Goal: Information Seeking & Learning: Check status

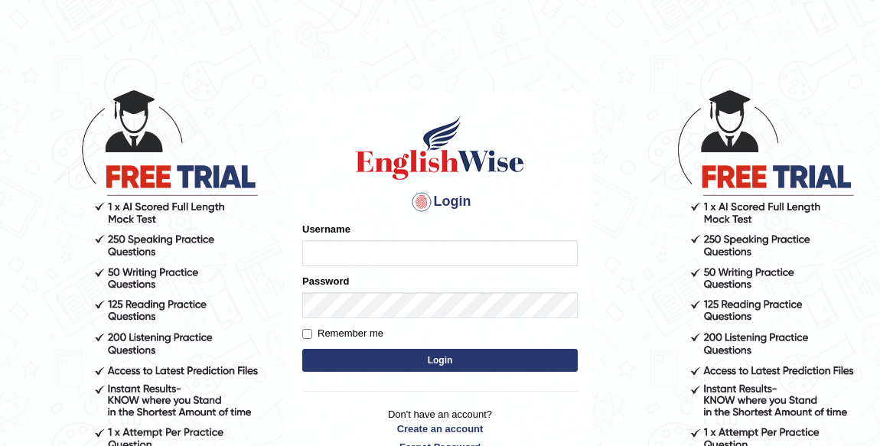
type input "jkiji"
click at [370, 245] on input "jkiji" at bounding box center [440, 253] width 276 height 26
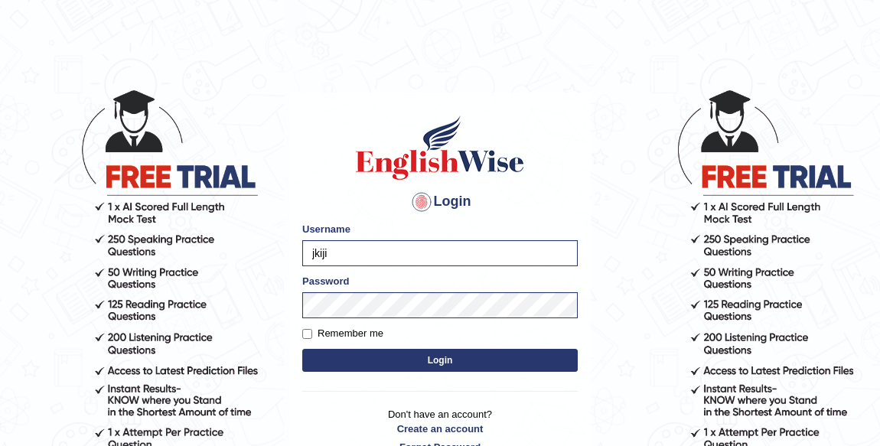
click at [406, 361] on button "Login" at bounding box center [440, 360] width 276 height 23
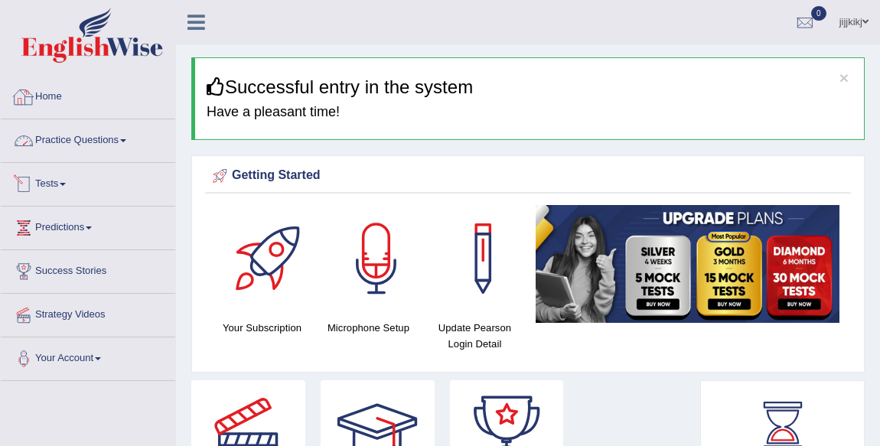
click at [92, 135] on link "Practice Questions" at bounding box center [88, 138] width 175 height 38
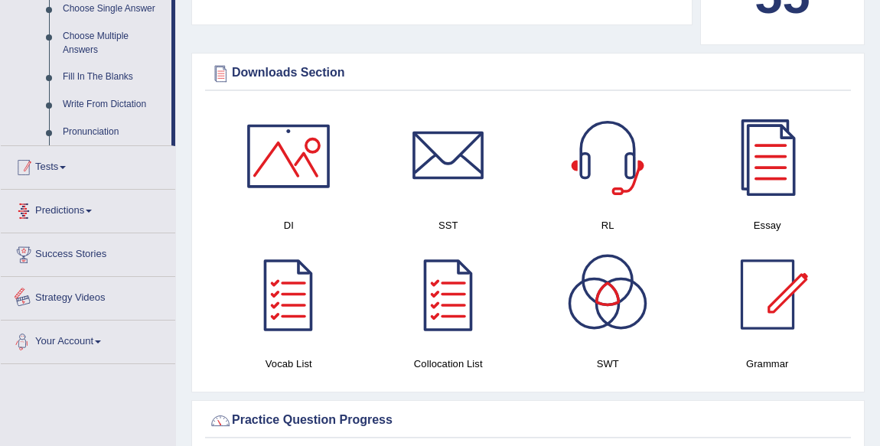
click at [31, 161] on div at bounding box center [23, 167] width 23 height 23
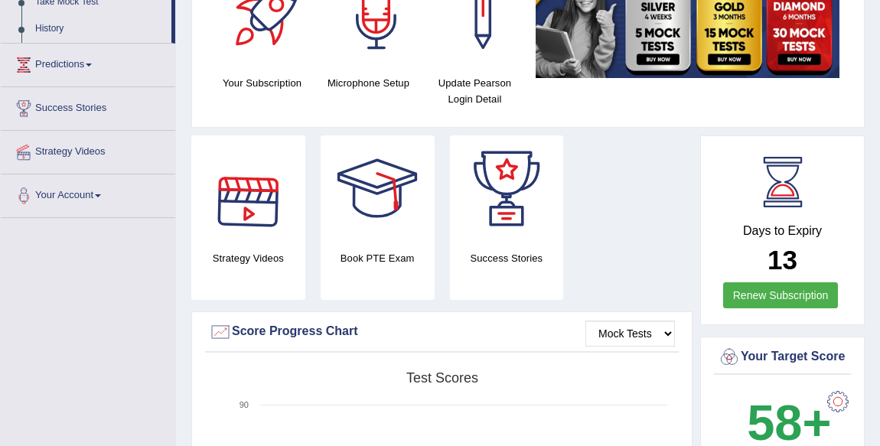
scroll to position [102, 0]
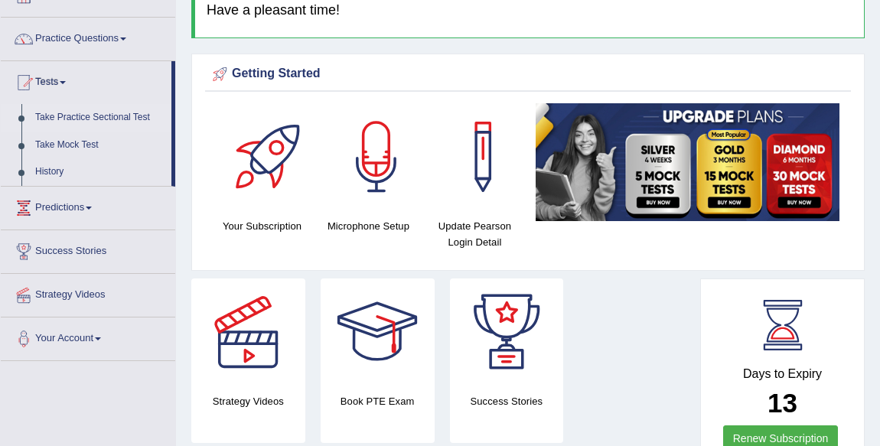
click at [103, 109] on link "Take Practice Sectional Test" at bounding box center [99, 118] width 143 height 28
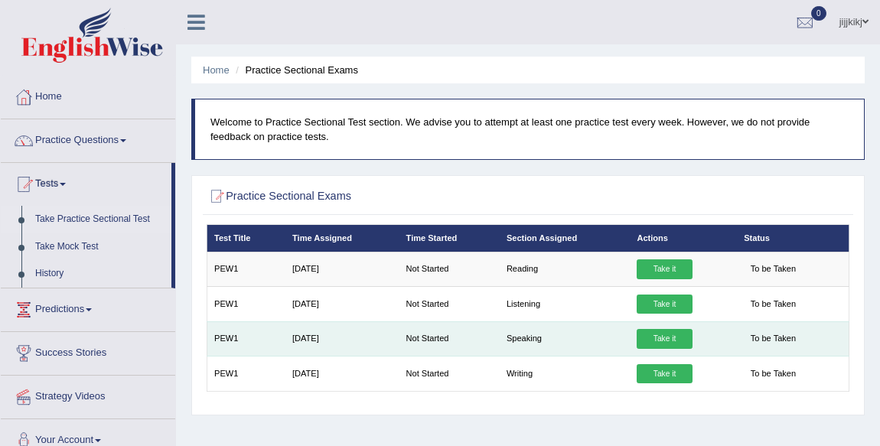
click at [672, 332] on link "Take it" at bounding box center [664, 339] width 55 height 20
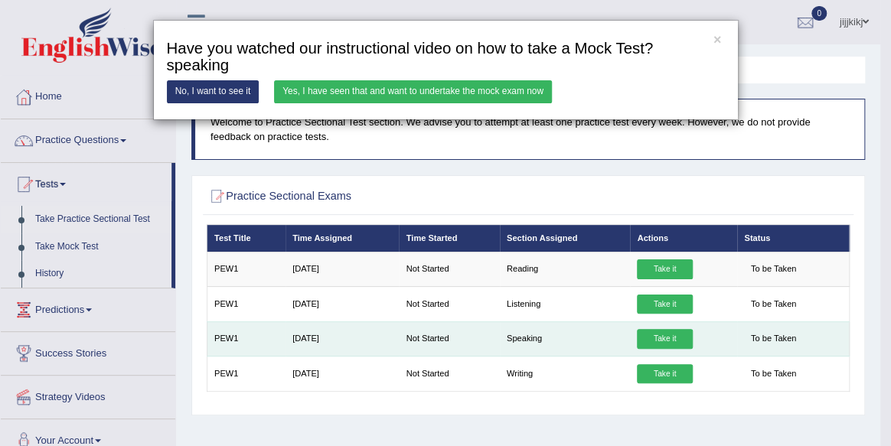
click at [672, 332] on div "× Have you watched our instructional video on how to take a Mock Test?speaking …" at bounding box center [445, 223] width 891 height 446
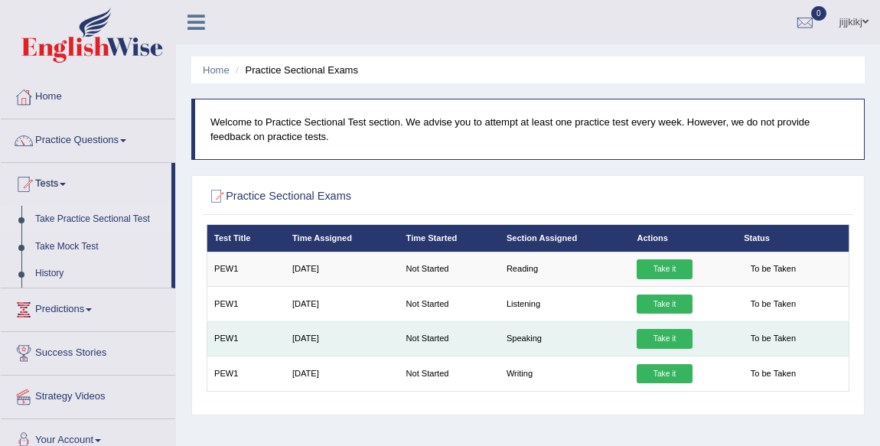
click at [667, 335] on link "Take it" at bounding box center [664, 339] width 55 height 20
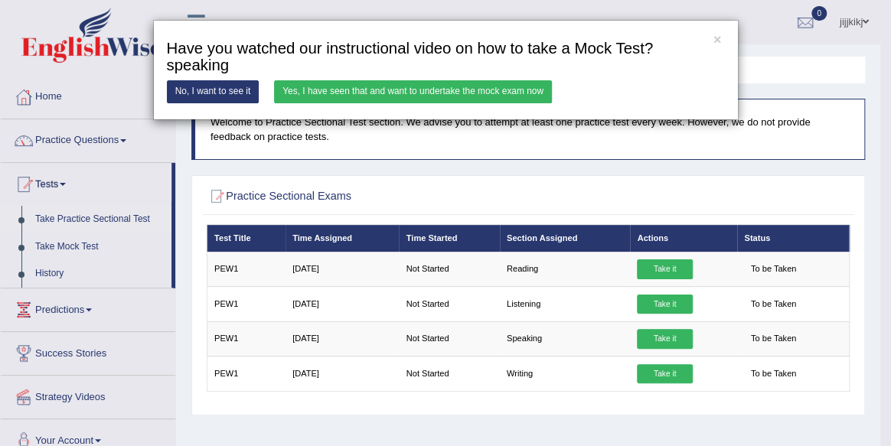
click at [374, 77] on div "× Have you watched our instructional video on how to take a Mock Test?speaking …" at bounding box center [446, 70] width 586 height 100
click at [390, 80] on link "Yes, I have seen that and want to undertake the mock exam now" at bounding box center [413, 91] width 278 height 22
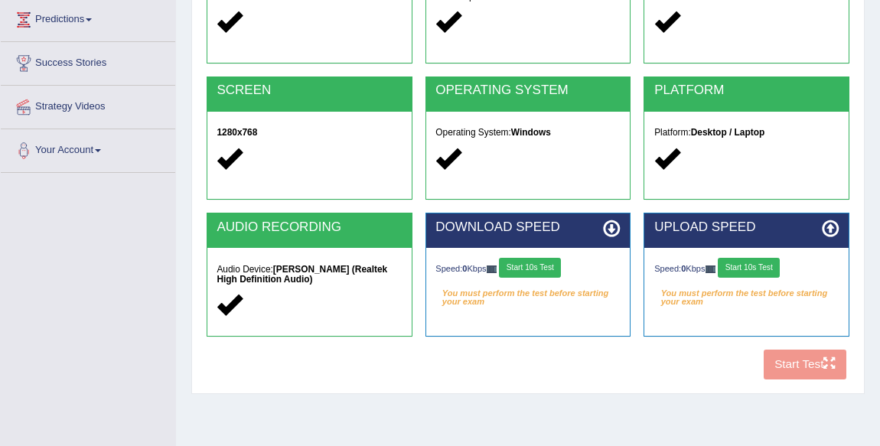
click at [552, 261] on button "Start 10s Test" at bounding box center [530, 268] width 62 height 20
click at [778, 266] on button "Start 10s Test" at bounding box center [749, 268] width 62 height 20
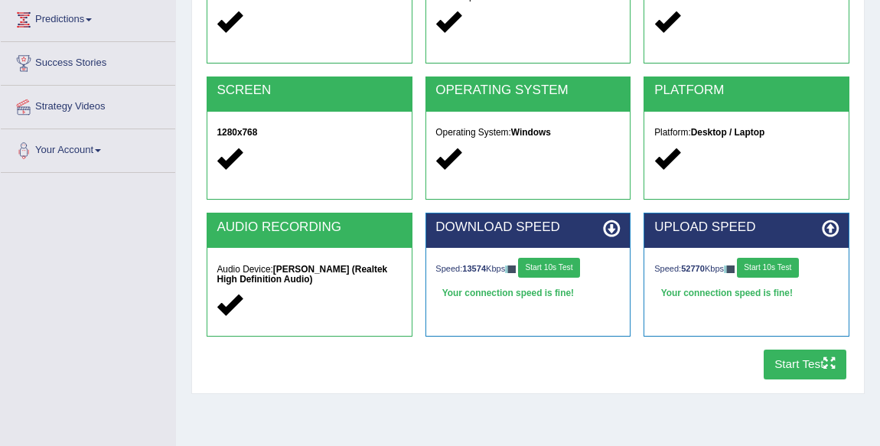
click at [764, 370] on button "Start Test" at bounding box center [805, 365] width 83 height 30
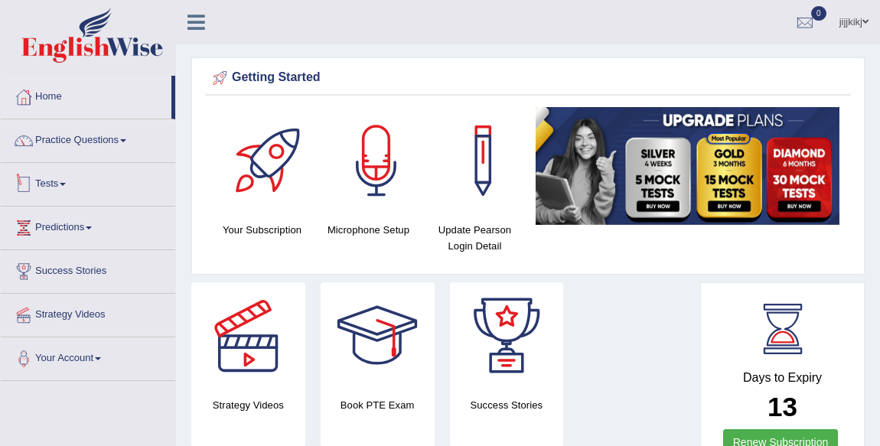
click at [44, 191] on link "Tests" at bounding box center [88, 182] width 175 height 38
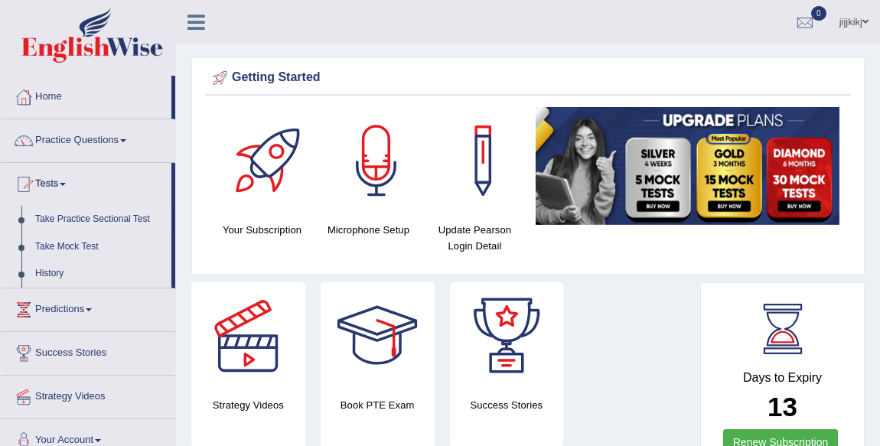
click at [106, 219] on link "Take Practice Sectional Test" at bounding box center [99, 220] width 143 height 28
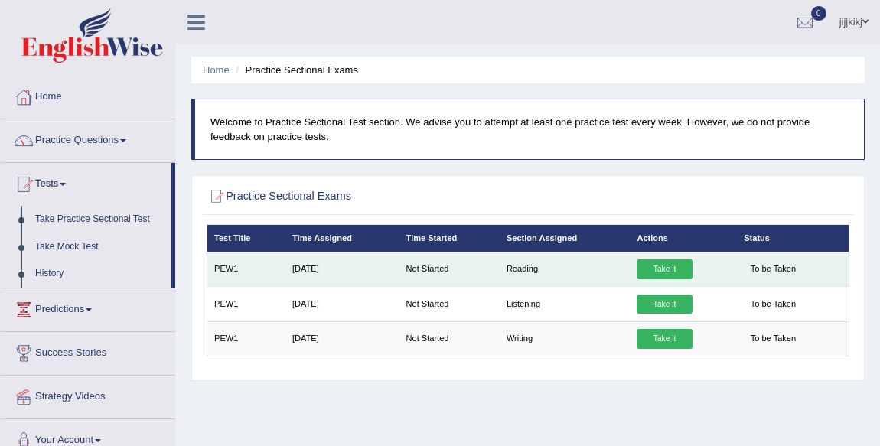
click at [673, 276] on link "Take it" at bounding box center [664, 269] width 55 height 20
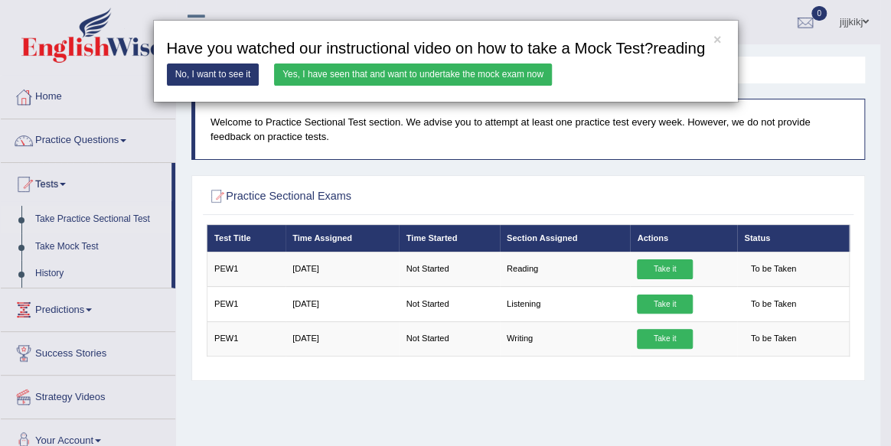
click at [429, 74] on link "Yes, I have seen that and want to undertake the mock exam now" at bounding box center [413, 75] width 278 height 22
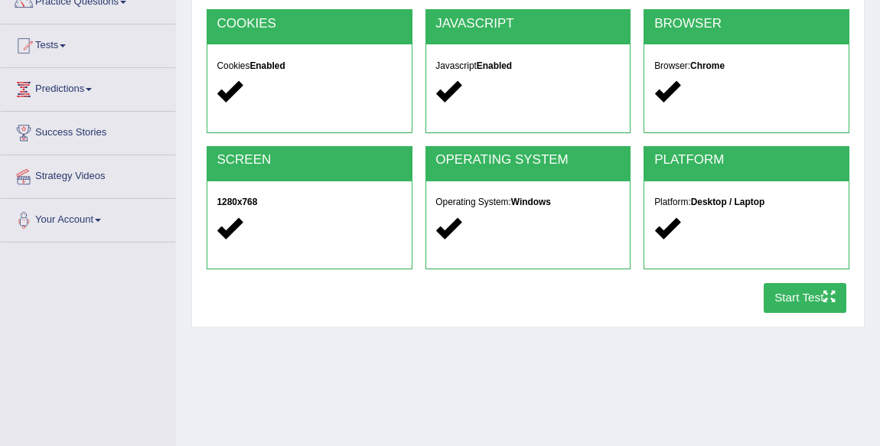
click at [804, 305] on button "Start Test" at bounding box center [805, 298] width 83 height 30
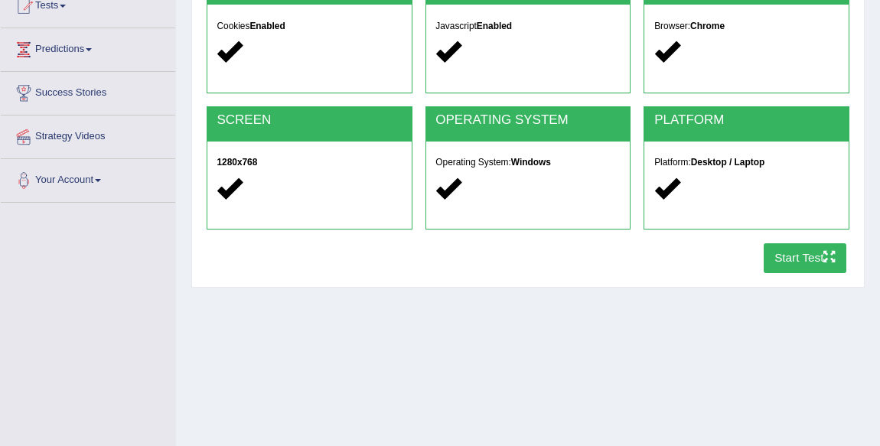
scroll to position [278, 0]
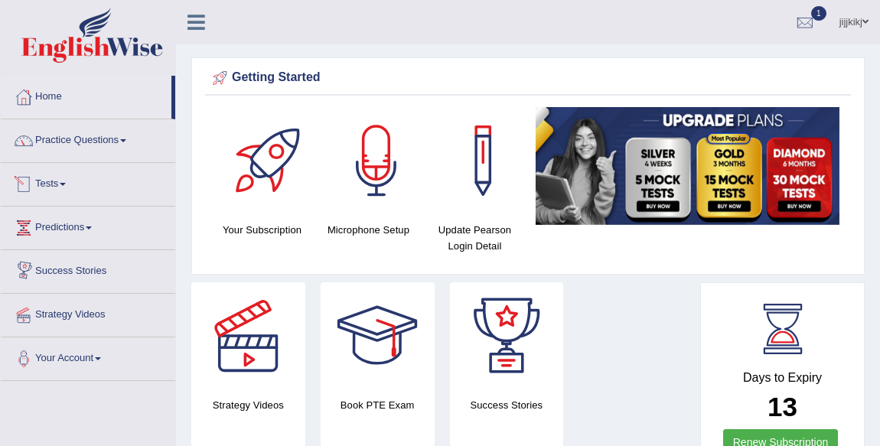
click at [43, 182] on link "Tests" at bounding box center [88, 182] width 175 height 38
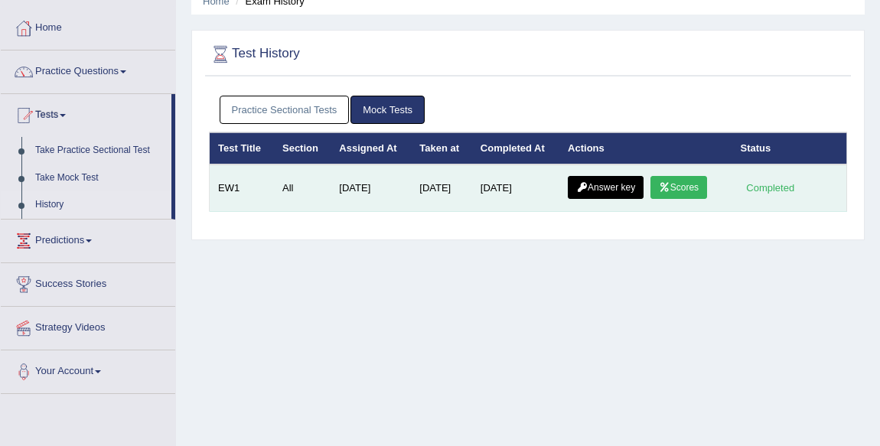
click at [687, 180] on link "Scores" at bounding box center [679, 187] width 57 height 23
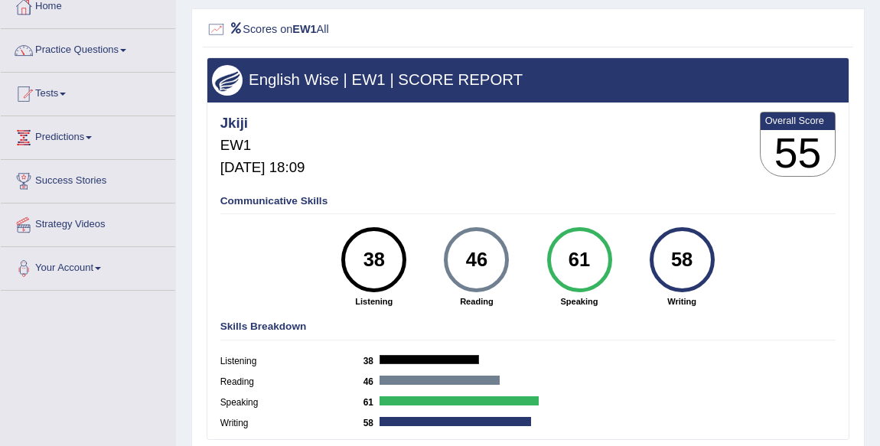
scroll to position [69, 0]
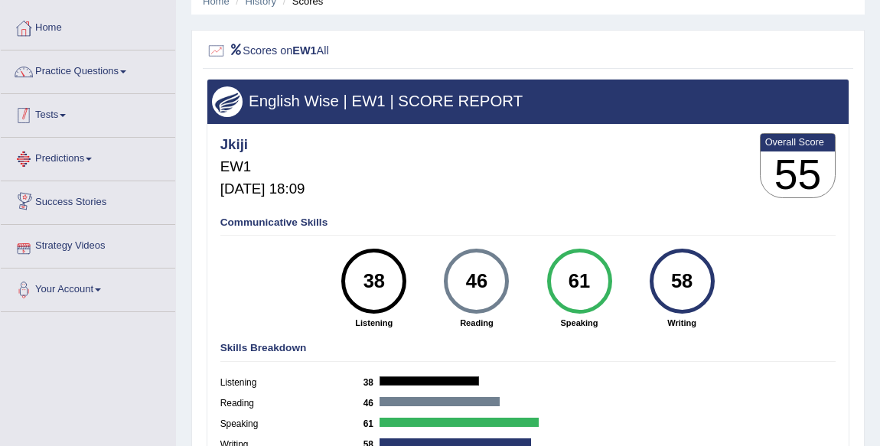
click at [80, 117] on link "Tests" at bounding box center [88, 113] width 175 height 38
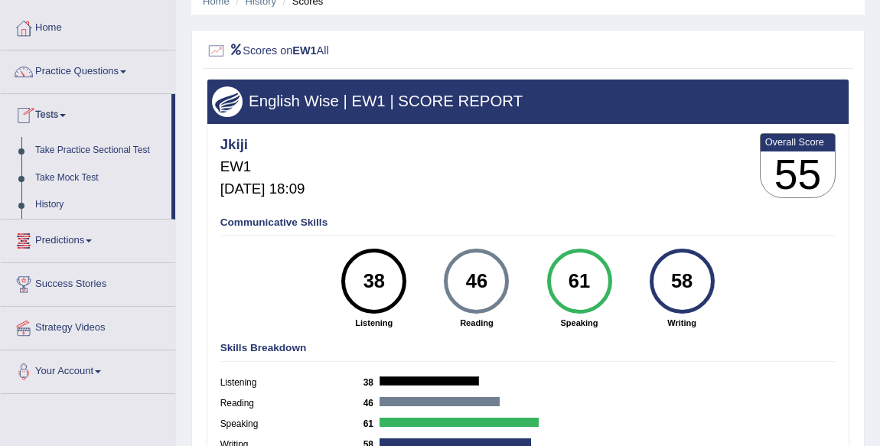
click at [61, 206] on link "History" at bounding box center [99, 205] width 143 height 28
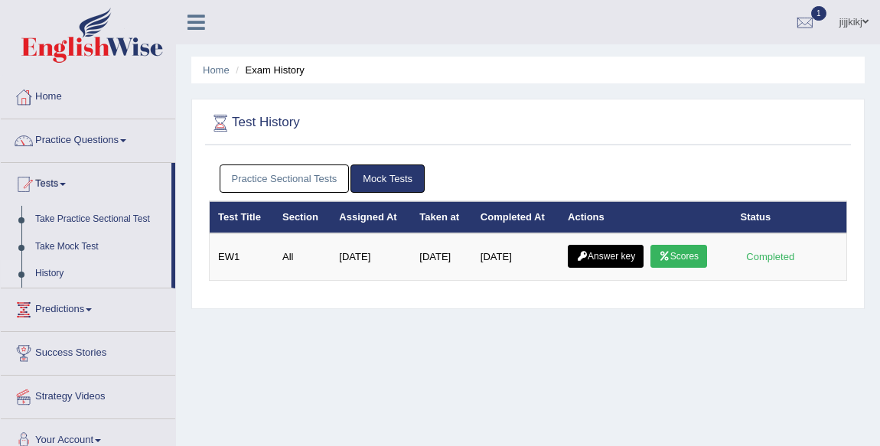
click at [325, 173] on link "Practice Sectional Tests" at bounding box center [285, 179] width 130 height 28
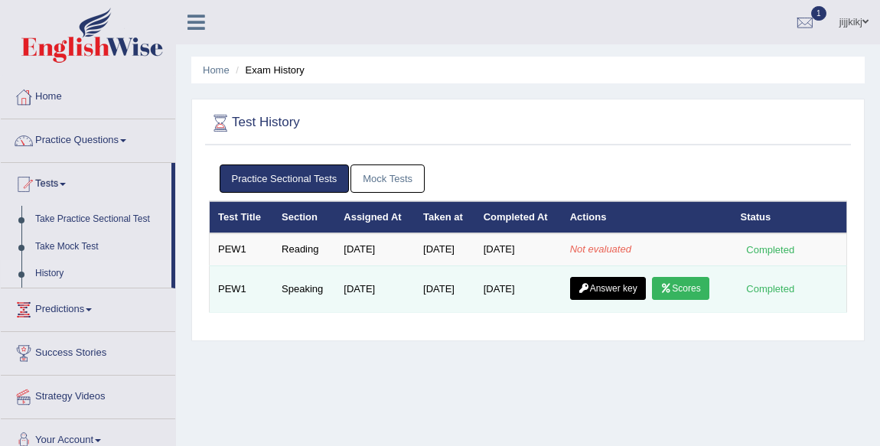
click at [690, 283] on link "Scores" at bounding box center [680, 288] width 57 height 23
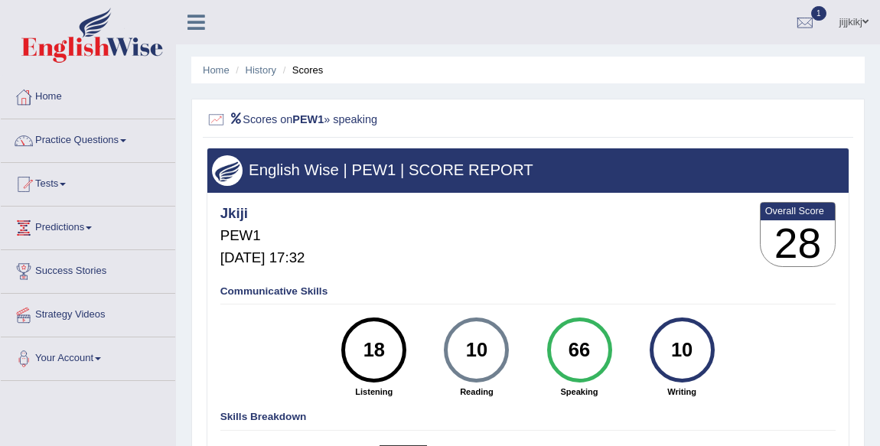
drag, startPoint x: 398, startPoint y: 346, endPoint x: 359, endPoint y: 350, distance: 39.2
click at [359, 350] on div "18" at bounding box center [373, 350] width 65 height 65
click at [266, 73] on link "History" at bounding box center [261, 69] width 31 height 11
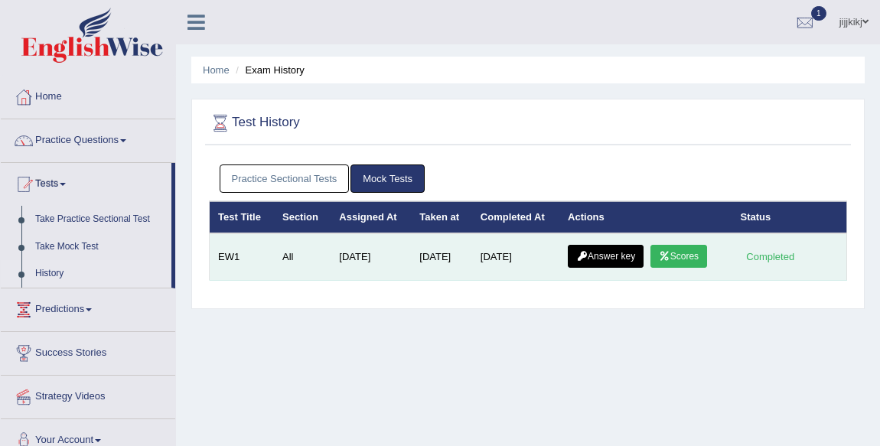
click at [696, 265] on link "Scores" at bounding box center [679, 256] width 57 height 23
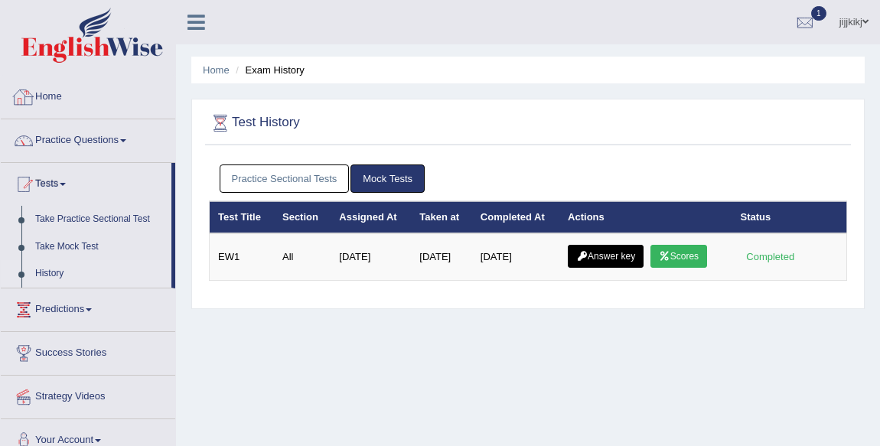
click at [297, 175] on link "Practice Sectional Tests" at bounding box center [285, 179] width 130 height 28
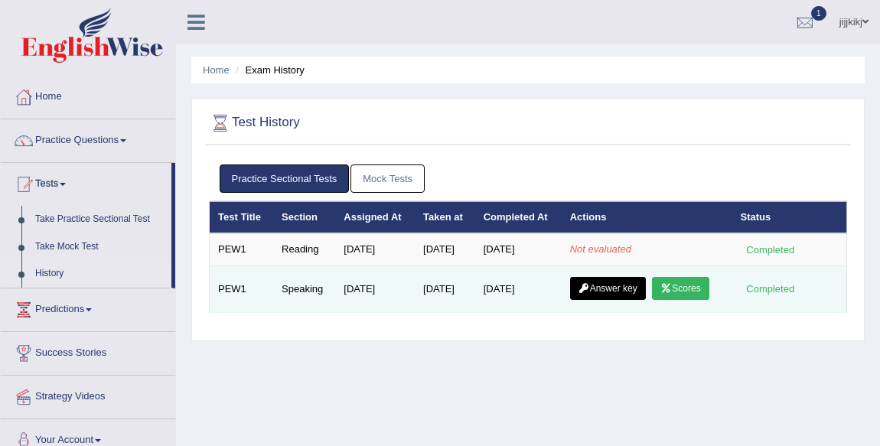
click at [688, 280] on link "Scores" at bounding box center [680, 288] width 57 height 23
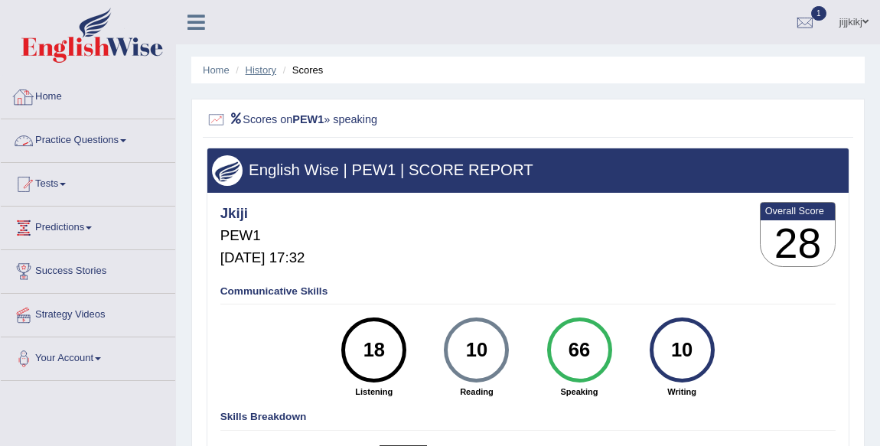
click at [278, 68] on ul "Home History Scores" at bounding box center [528, 70] width 674 height 27
click at [267, 69] on link "History" at bounding box center [261, 69] width 31 height 11
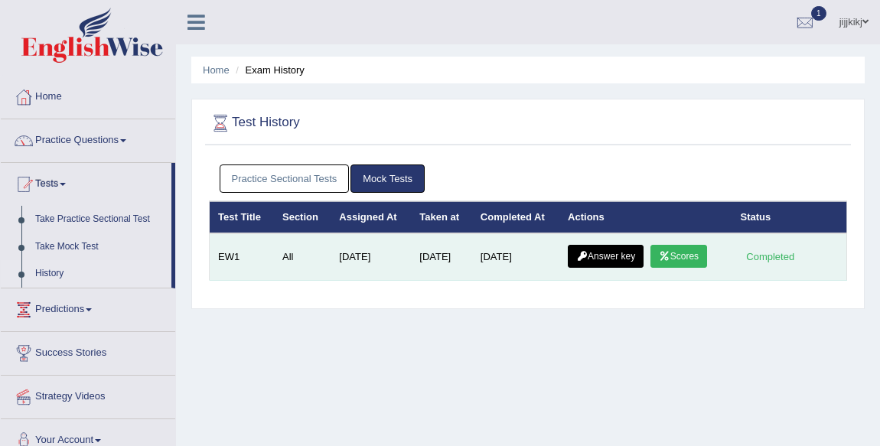
click at [612, 260] on link "Answer key" at bounding box center [606, 256] width 76 height 23
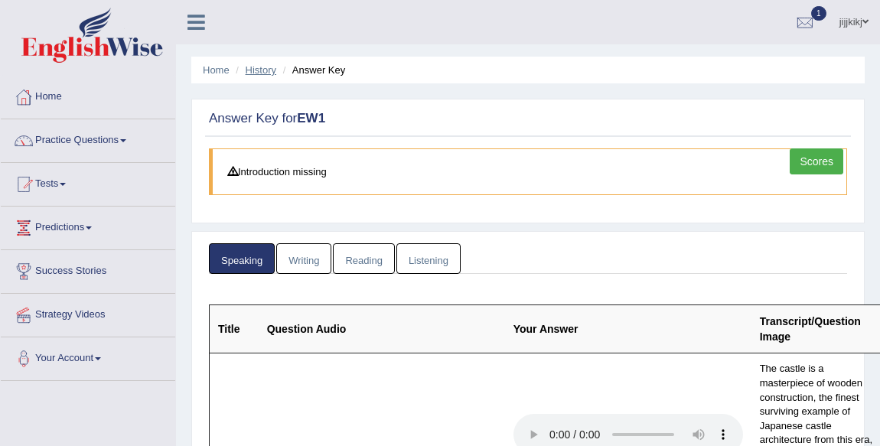
click at [269, 64] on link "History" at bounding box center [261, 69] width 31 height 11
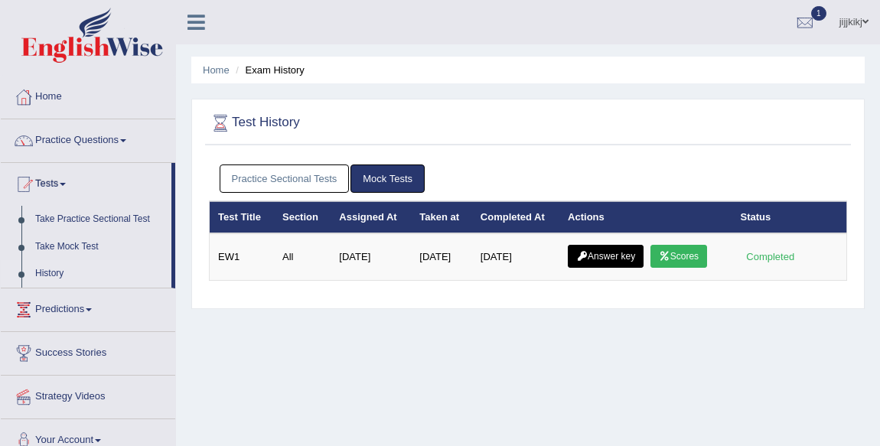
click at [296, 168] on link "Practice Sectional Tests" at bounding box center [285, 179] width 130 height 28
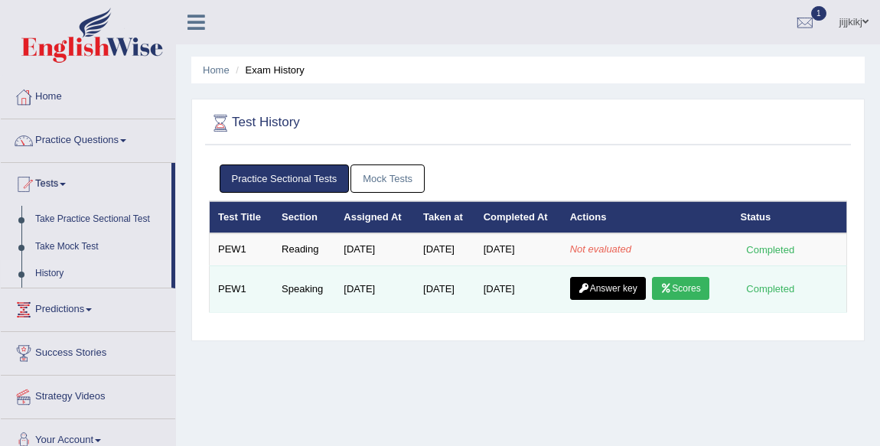
click at [596, 283] on link "Answer key" at bounding box center [608, 288] width 76 height 23
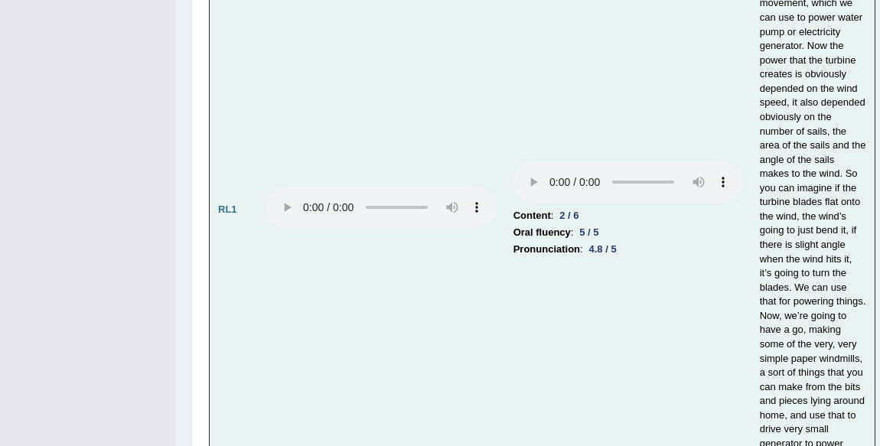
scroll to position [3479, 0]
click at [541, 203] on td "Content : 2 / 6 Oral fluency : 5 / 5 Pronunciation : 4.8 / 5" at bounding box center [628, 210] width 246 height 529
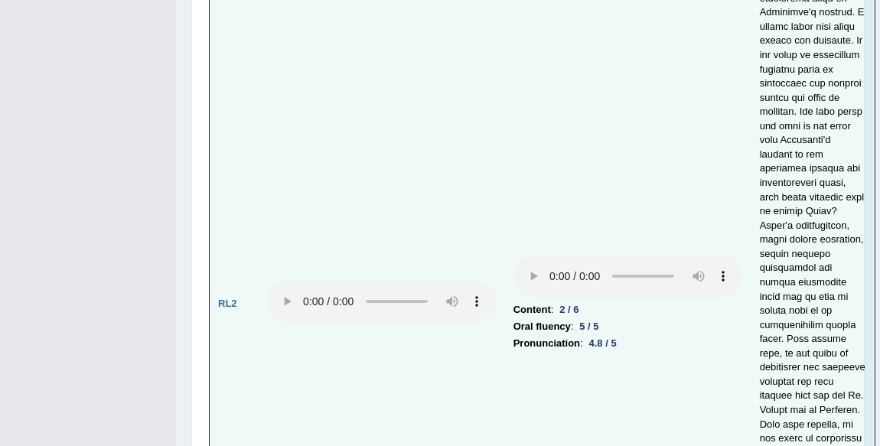
scroll to position [4035, 0]
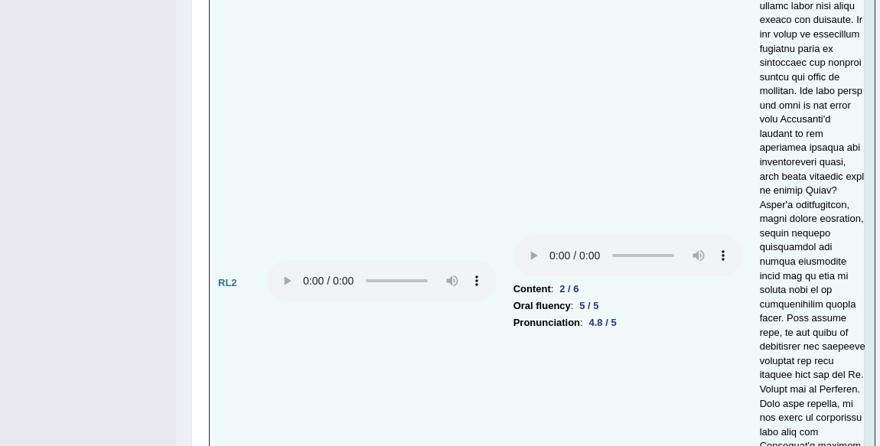
drag, startPoint x: 574, startPoint y: 308, endPoint x: 553, endPoint y: 306, distance: 21.5
click at [553, 298] on li "Content : 2 / 6" at bounding box center [629, 289] width 230 height 17
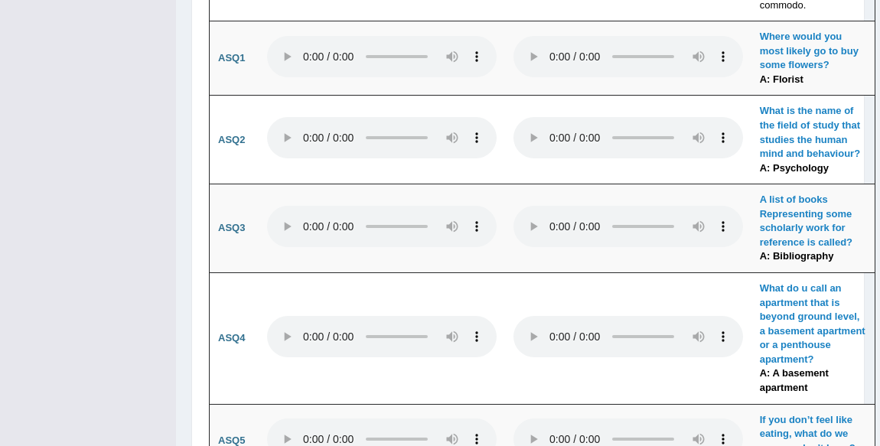
scroll to position [0, 0]
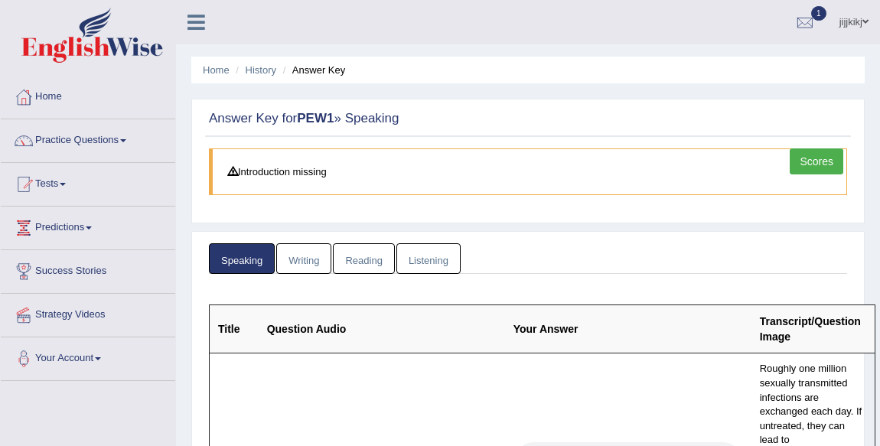
click at [835, 152] on link "Scores" at bounding box center [817, 161] width 54 height 26
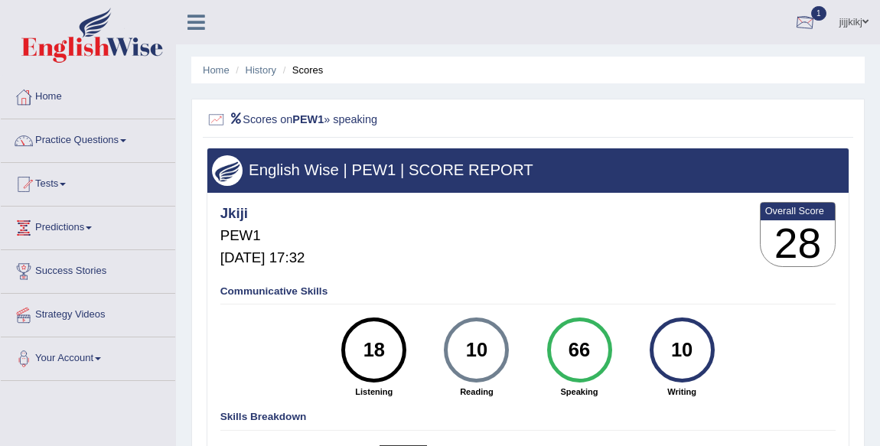
click at [812, 21] on div at bounding box center [805, 22] width 23 height 23
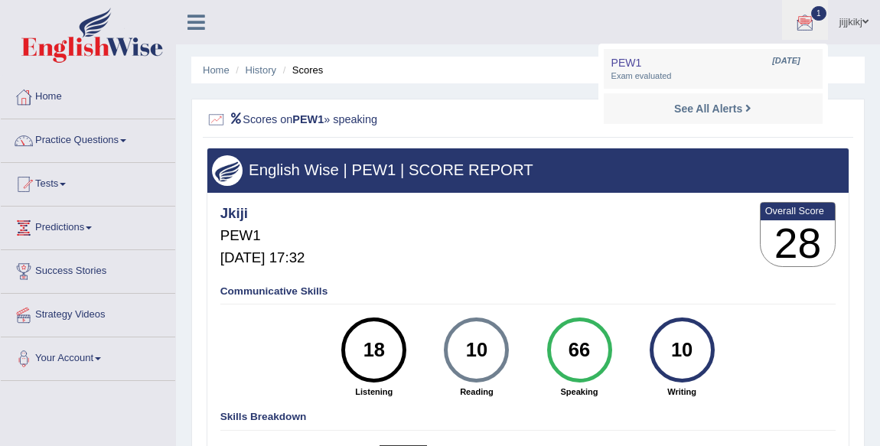
click at [732, 119] on li "See All Alerts" at bounding box center [713, 108] width 219 height 31
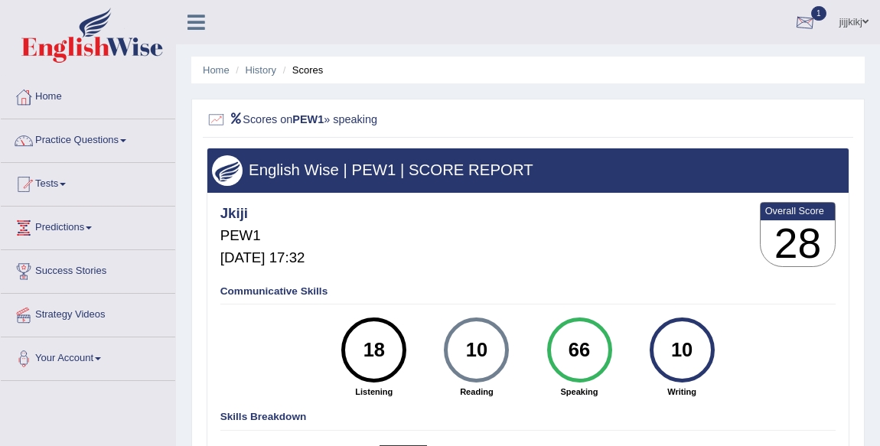
click at [819, 31] on link "1" at bounding box center [805, 20] width 46 height 40
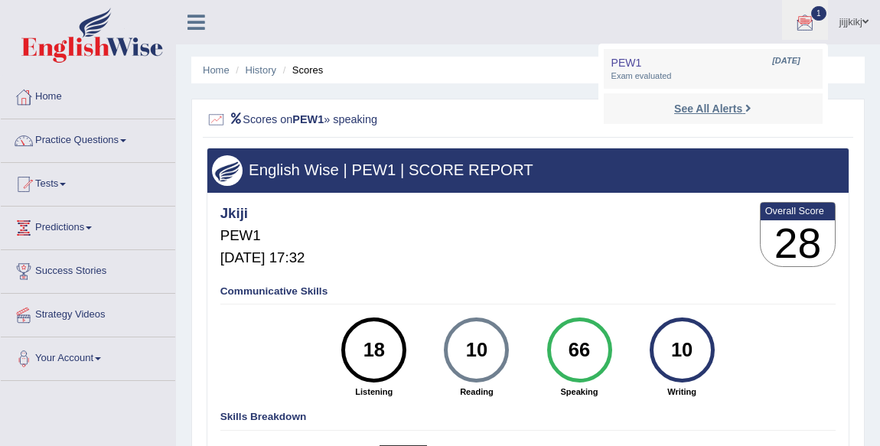
click at [711, 104] on strong "See All Alerts" at bounding box center [708, 109] width 68 height 12
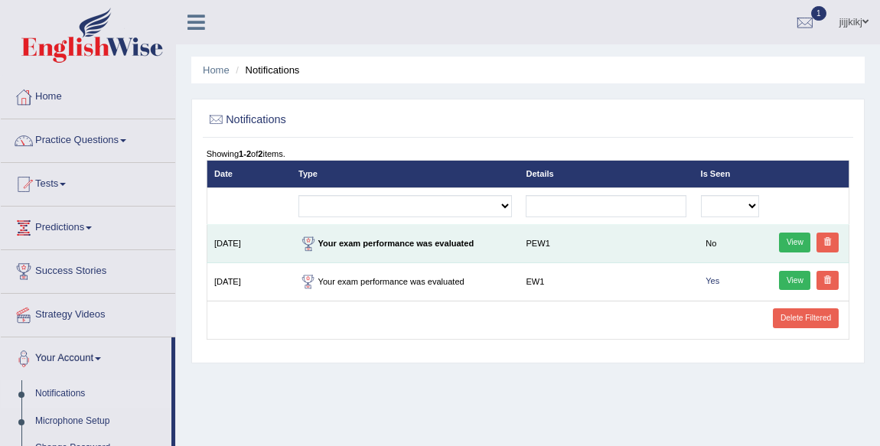
click at [795, 245] on link "View" at bounding box center [794, 243] width 31 height 20
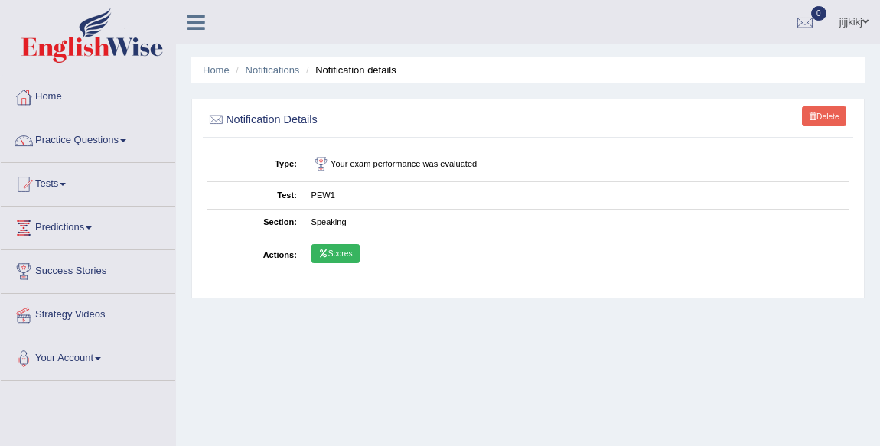
click at [323, 271] on td "Scores" at bounding box center [577, 255] width 546 height 38
click at [337, 261] on link "Scores" at bounding box center [336, 254] width 48 height 20
click at [321, 259] on link "Scores" at bounding box center [336, 254] width 48 height 20
click at [334, 249] on link "Scores" at bounding box center [336, 254] width 48 height 20
click at [67, 194] on link "Tests" at bounding box center [88, 182] width 175 height 38
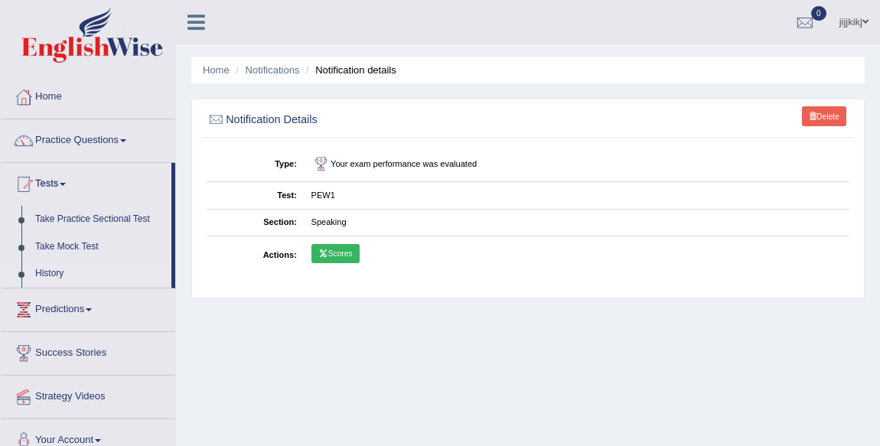
click at [51, 274] on link "History" at bounding box center [99, 274] width 143 height 28
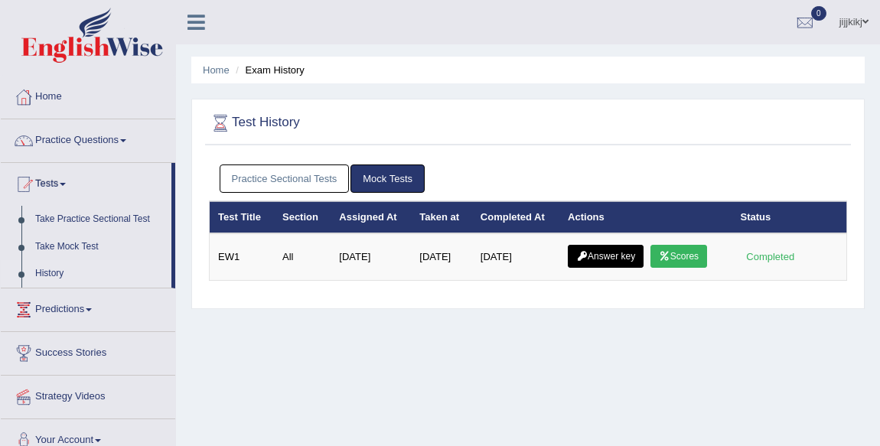
click at [297, 177] on link "Practice Sectional Tests" at bounding box center [285, 179] width 130 height 28
drag, startPoint x: 289, startPoint y: 194, endPoint x: 307, endPoint y: 184, distance: 20.5
click at [307, 184] on div "Practice Sectional Tests Mock Tests" at bounding box center [528, 179] width 638 height 44
click at [308, 184] on link "Practice Sectional Tests" at bounding box center [285, 179] width 130 height 28
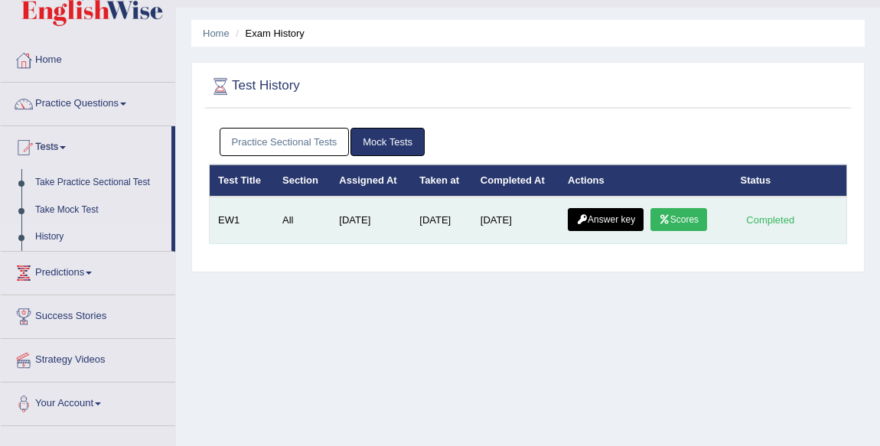
scroll to position [69, 0]
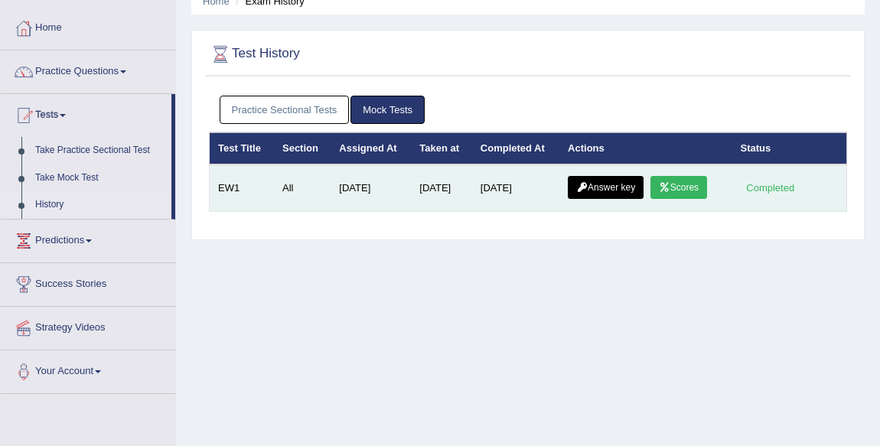
click at [670, 184] on icon at bounding box center [664, 187] width 11 height 9
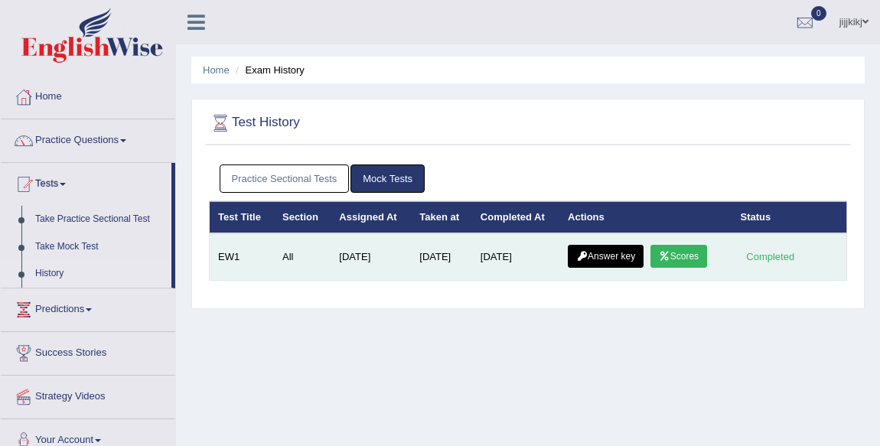
click at [688, 264] on link "Scores" at bounding box center [679, 256] width 57 height 23
click at [651, 242] on td "Answer key Scores" at bounding box center [645, 256] width 172 height 47
click at [677, 264] on link "Scores" at bounding box center [679, 256] width 57 height 23
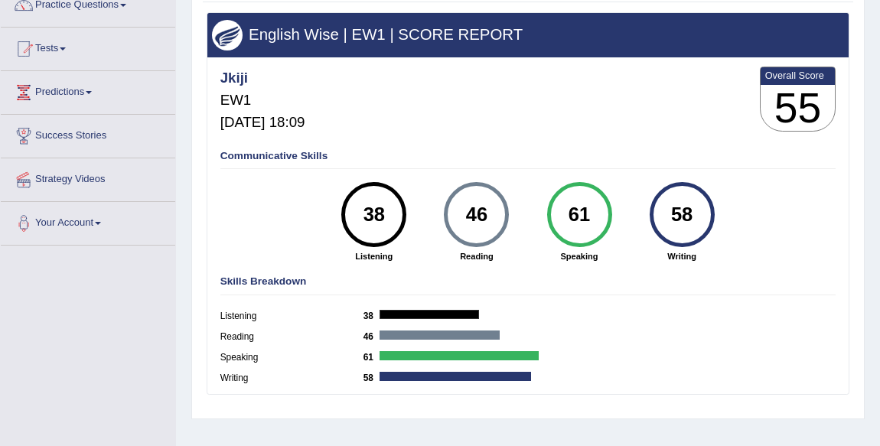
scroll to position [139, 0]
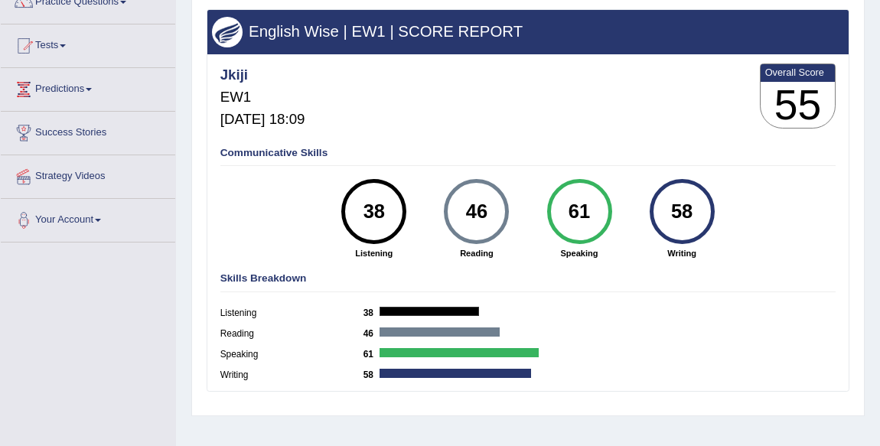
drag, startPoint x: 695, startPoint y: 194, endPoint x: 711, endPoint y: 210, distance: 22.7
click at [711, 210] on div "58" at bounding box center [682, 211] width 65 height 65
click at [775, 214] on div "Communicative Skills 38 Listening 46 Reading 61 Speaking 58 Writing" at bounding box center [528, 202] width 622 height 123
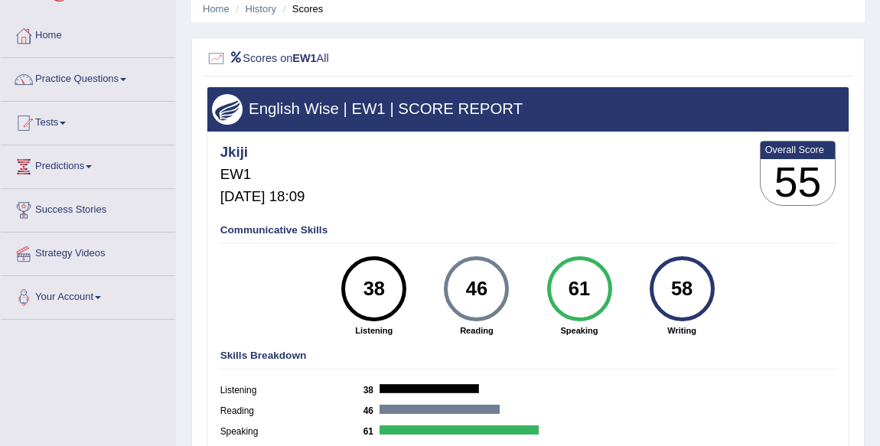
scroll to position [0, 0]
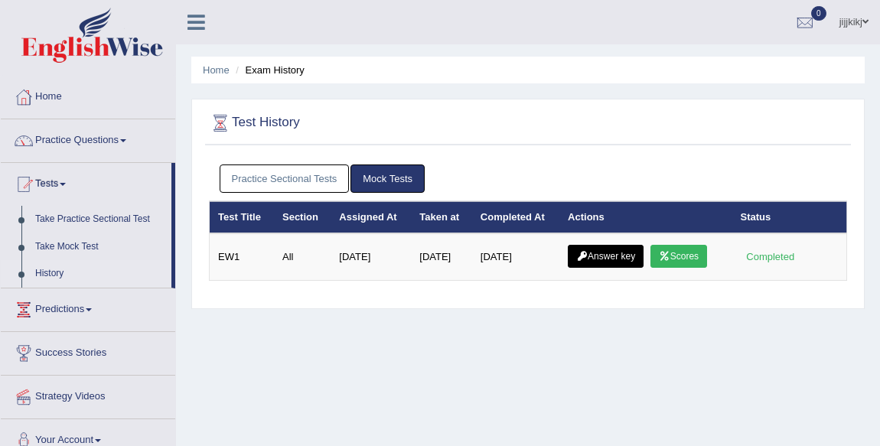
click at [320, 187] on link "Practice Sectional Tests" at bounding box center [285, 179] width 130 height 28
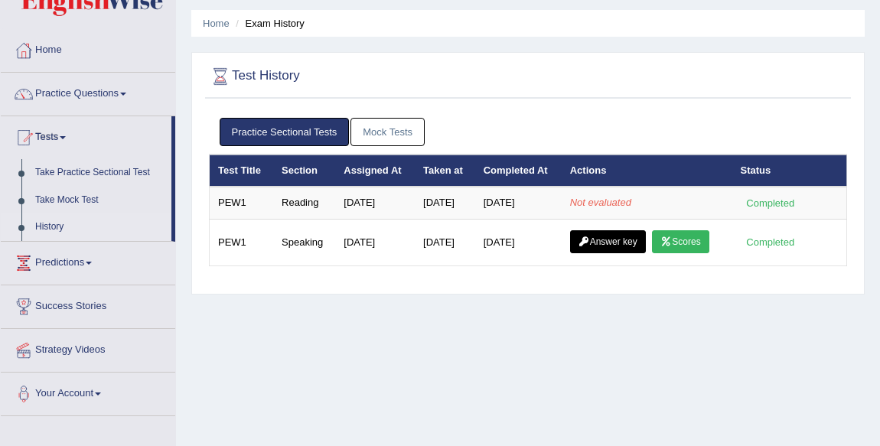
scroll to position [69, 0]
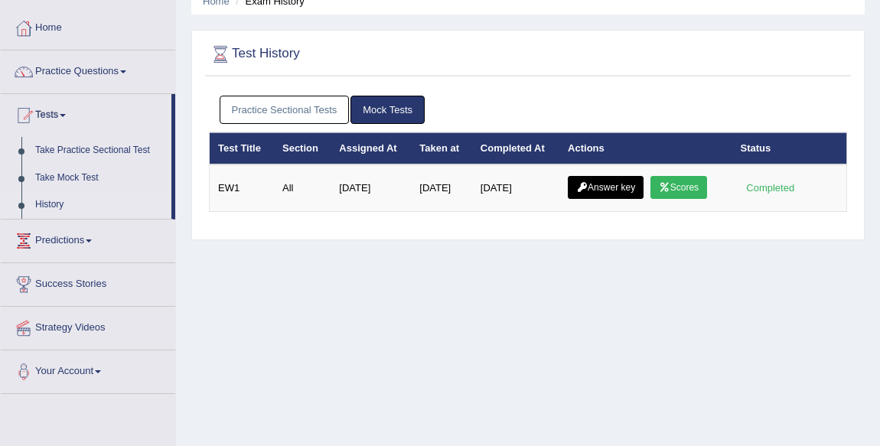
click at [283, 113] on link "Practice Sectional Tests" at bounding box center [285, 110] width 130 height 28
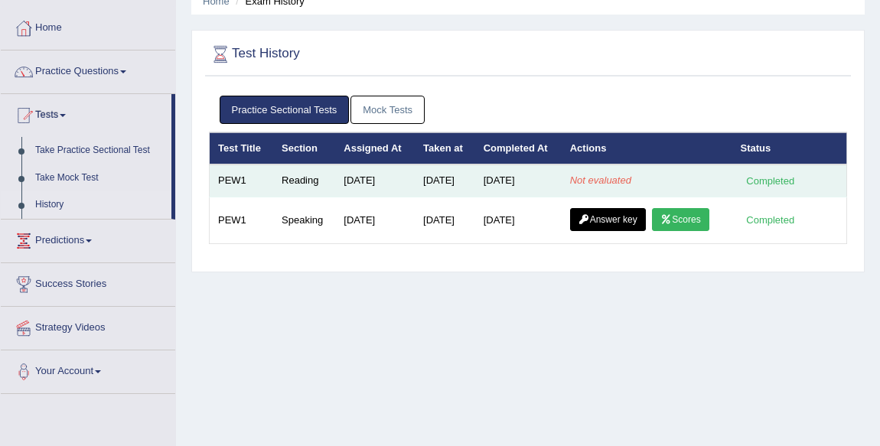
click at [605, 178] on em "Not evaluated" at bounding box center [600, 180] width 61 height 11
click at [762, 184] on div "Completed" at bounding box center [771, 181] width 60 height 16
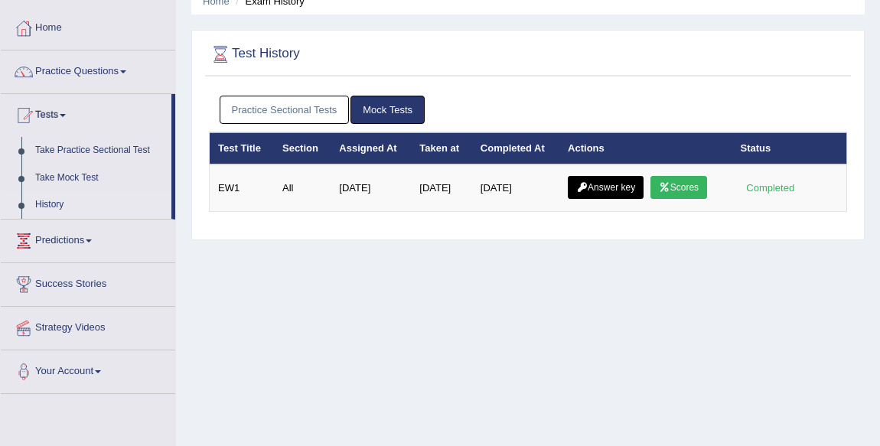
click at [328, 100] on link "Practice Sectional Tests" at bounding box center [285, 110] width 130 height 28
